Goal: Task Accomplishment & Management: Use online tool/utility

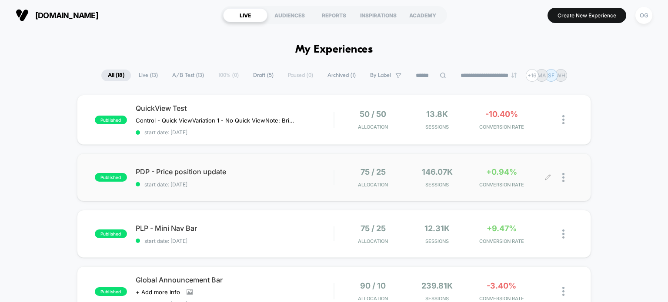
click at [550, 178] on icon at bounding box center [548, 177] width 7 height 7
click at [197, 168] on span "PDP - Price position update Click to edit experience details" at bounding box center [235, 171] width 198 height 9
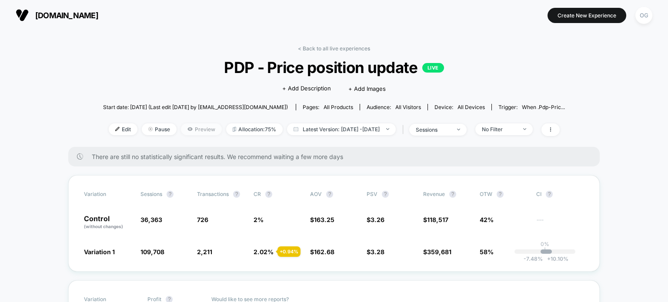
click at [193, 132] on span "Preview" at bounding box center [201, 130] width 41 height 12
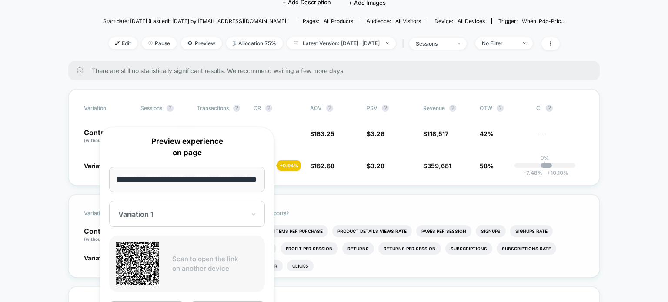
scroll to position [87, 0]
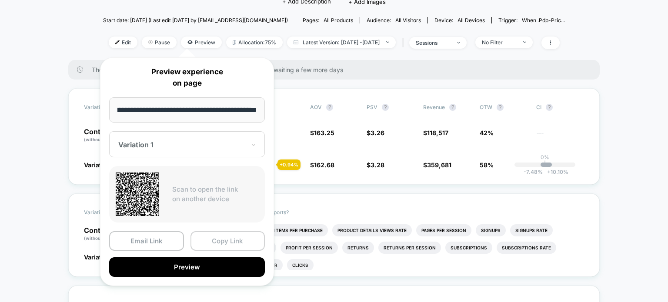
click at [231, 236] on button "Copy Link" at bounding box center [228, 241] width 75 height 20
